Goal: Find specific page/section: Find specific page/section

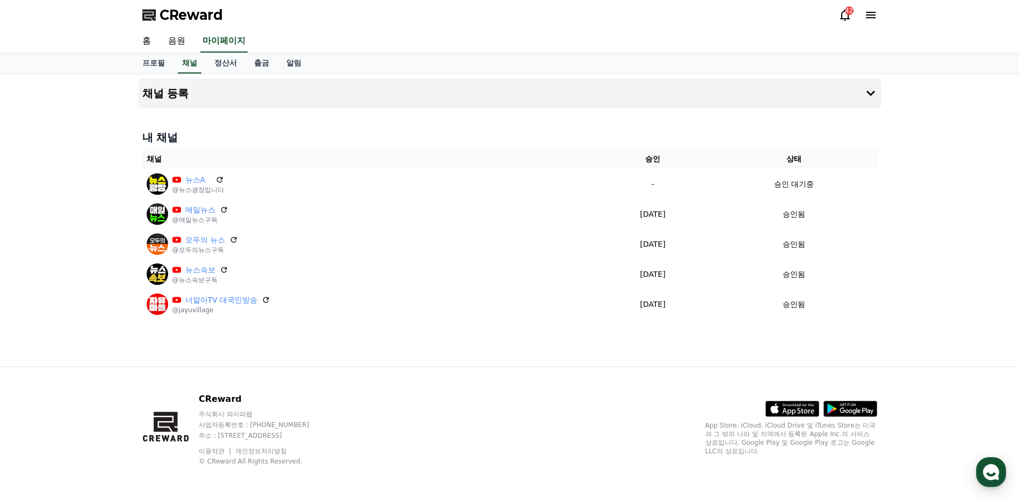
click at [963, 244] on div "채널 등록 내 채널 채널 승인 상태 뉴스A @뉴스광장입니다 - 승인 대기중 매일뉴스 @매일뉴스구독 [DATE] 09-16 승인됨 모두의 뉴스 …" at bounding box center [509, 220] width 1019 height 293
click at [96, 259] on div "채널 등록 내 채널 채널 승인 상태 뉴스A @뉴스광장입니다 - 승인 대기중 매일뉴스 @매일뉴스구독 [DATE] 09-16 승인됨 모두의 뉴스 …" at bounding box center [509, 220] width 1019 height 293
